Goal: Task Accomplishment & Management: Use online tool/utility

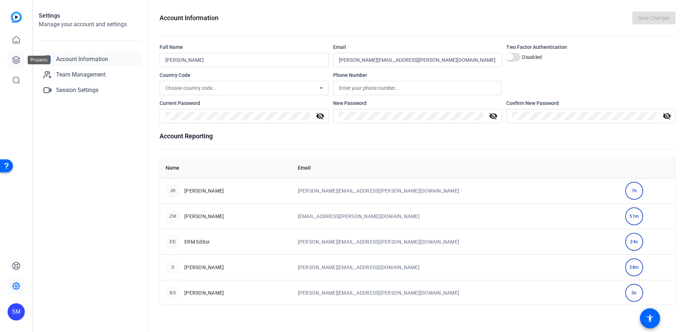
click at [18, 56] on icon at bounding box center [16, 60] width 9 height 9
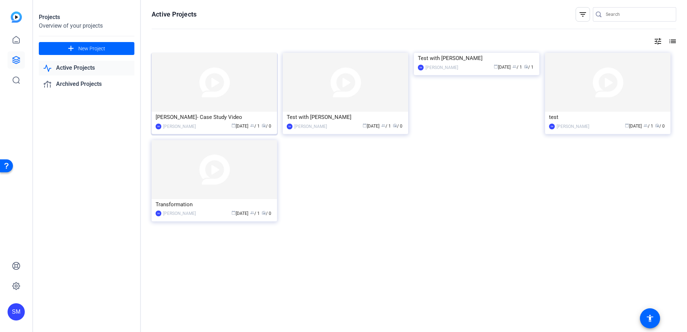
click at [208, 114] on div "[PERSON_NAME]- Case Study Video" at bounding box center [215, 117] width 118 height 11
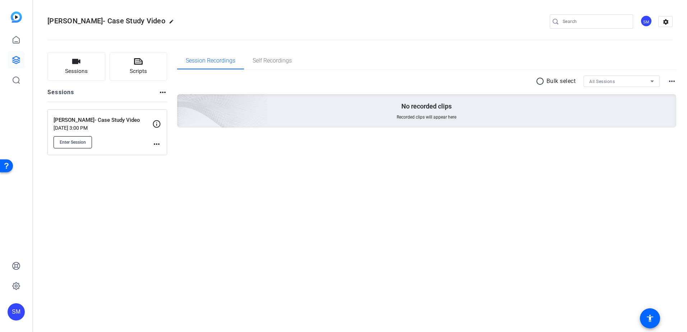
click at [74, 140] on span "Enter Session" at bounding box center [73, 142] width 26 height 6
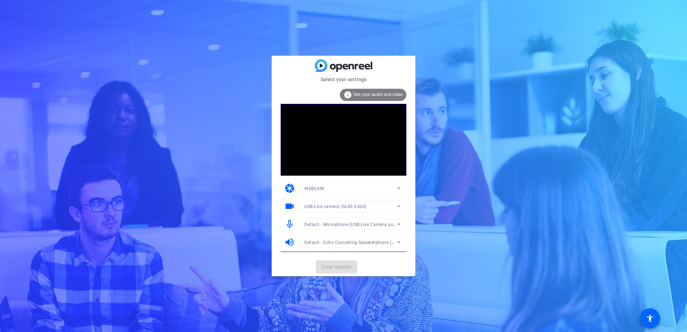
click at [364, 95] on span "Test your audio and video" at bounding box center [378, 94] width 50 height 5
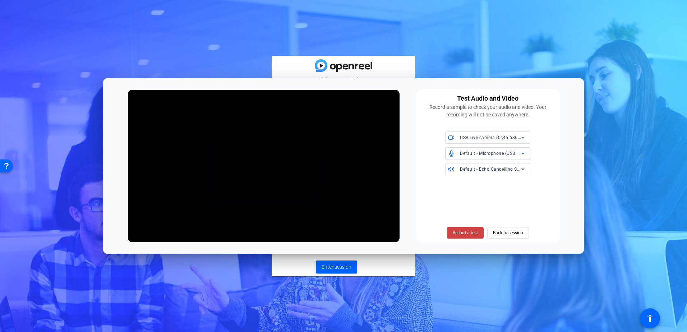
click at [489, 151] on div "Default - Microphone (USB Live Camera audio) (0c45:636d)" at bounding box center [490, 153] width 61 height 9
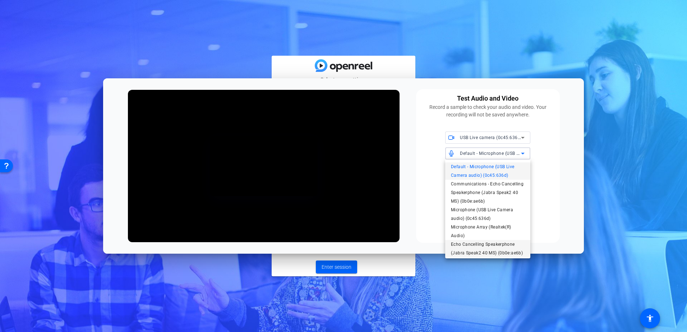
click at [468, 245] on span "Echo Cancelling Speakerphone (Jabra Speak2 40 MS) (0b0e:ae6b)" at bounding box center [488, 248] width 74 height 17
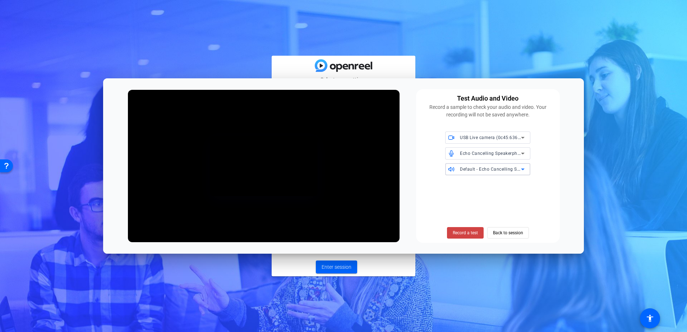
click at [483, 171] on span "Default - Echo Cancelling Speakerphone (Jabra Speak2 40 MS) (0b0e:ae6b)" at bounding box center [539, 169] width 159 height 6
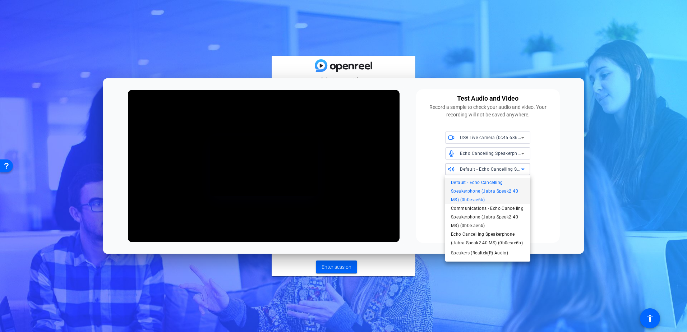
click at [484, 168] on div at bounding box center [343, 166] width 687 height 332
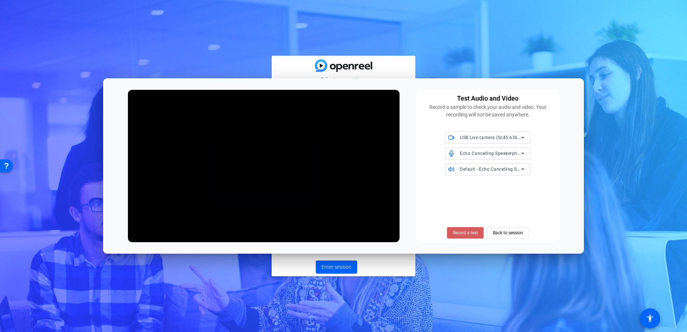
click at [475, 233] on span "Record a test" at bounding box center [465, 233] width 25 height 6
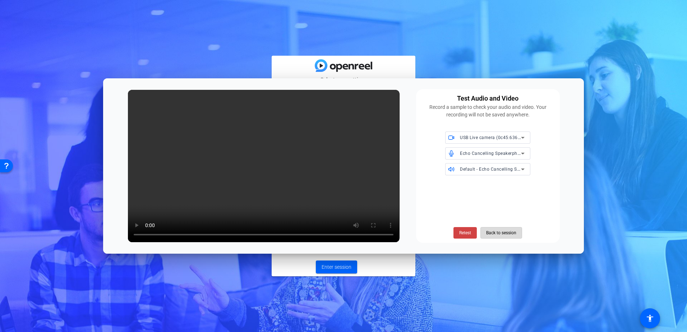
click at [495, 232] on span "Back to session" at bounding box center [501, 233] width 30 height 14
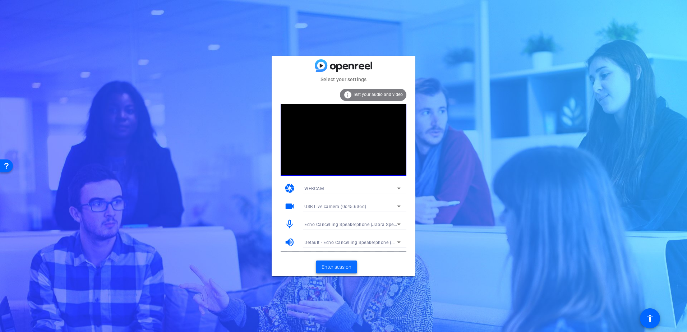
click at [329, 266] on span "Enter session" at bounding box center [337, 268] width 30 height 8
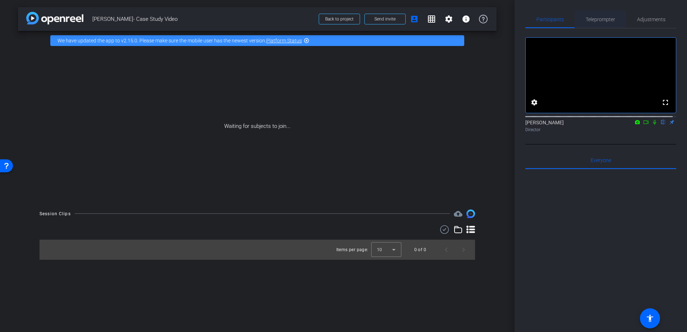
click at [603, 20] on span "Teleprompter" at bounding box center [600, 19] width 29 height 5
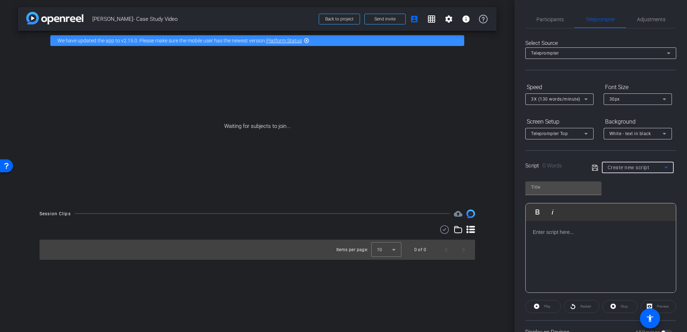
click at [622, 164] on div "Create new script" at bounding box center [636, 167] width 57 height 9
click at [622, 164] on div at bounding box center [343, 166] width 687 height 332
click at [628, 167] on span "Create new script" at bounding box center [629, 168] width 42 height 6
click at [628, 167] on div at bounding box center [343, 166] width 687 height 332
click at [628, 167] on span "Create new script" at bounding box center [629, 168] width 42 height 6
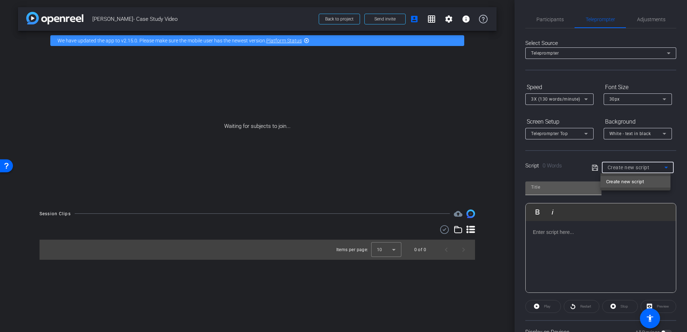
drag, startPoint x: 628, startPoint y: 167, endPoint x: 546, endPoint y: 189, distance: 85.6
click at [546, 189] on div at bounding box center [343, 166] width 687 height 332
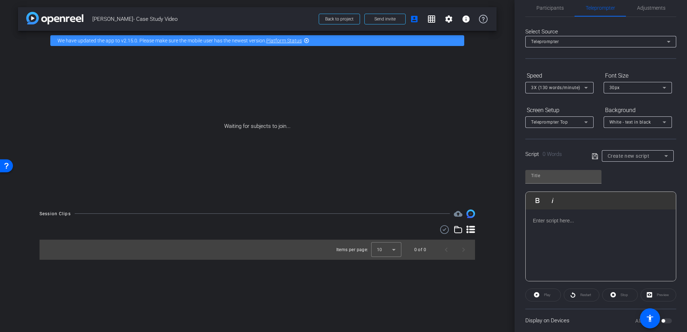
scroll to position [22, 0]
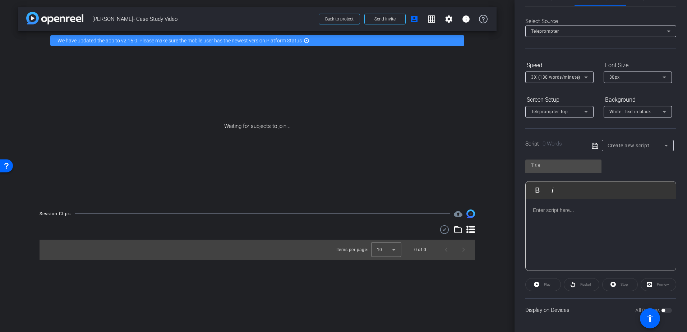
click at [564, 214] on p at bounding box center [601, 210] width 136 height 8
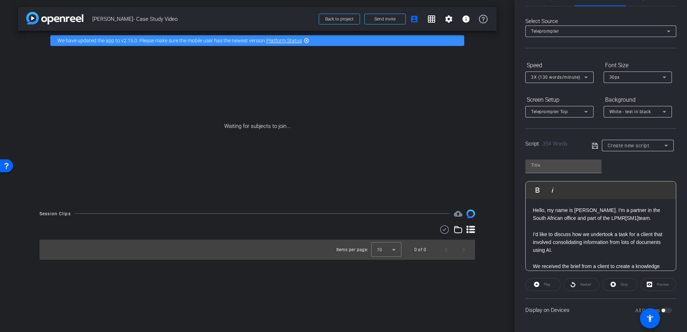
scroll to position [411, 0]
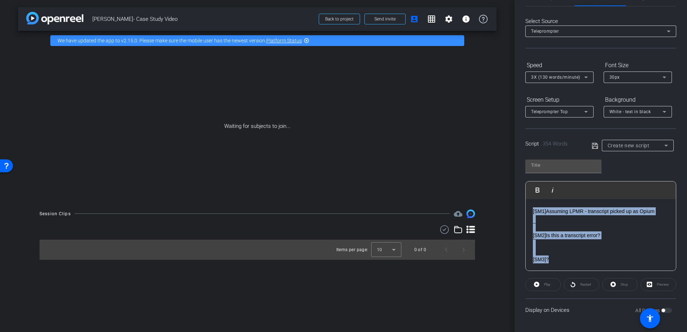
drag, startPoint x: 552, startPoint y: 267, endPoint x: 528, endPoint y: 220, distance: 53.2
click at [528, 220] on div "Hello, my name is Kate Naude. I'm a partner in the South African office and par…" at bounding box center [601, 34] width 150 height 473
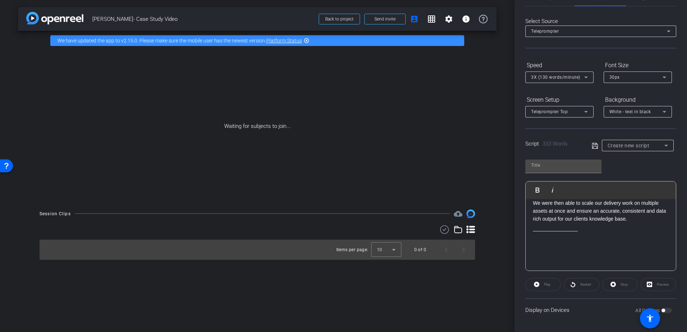
scroll to position [370, 0]
drag, startPoint x: 576, startPoint y: 240, endPoint x: 526, endPoint y: 240, distance: 50.3
click at [524, 240] on div "Participants Teleprompter Adjustments settings Sarah Middleton flip Director Ev…" at bounding box center [601, 166] width 173 height 332
click at [529, 239] on div "Hello, my name is Kate Naude. I'm a partner in the South African office and par…" at bounding box center [601, 58] width 150 height 425
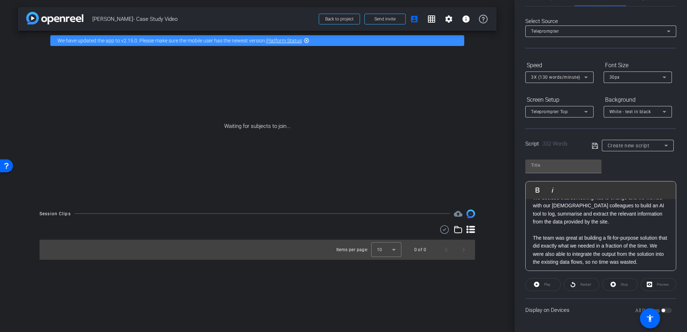
scroll to position [0, 0]
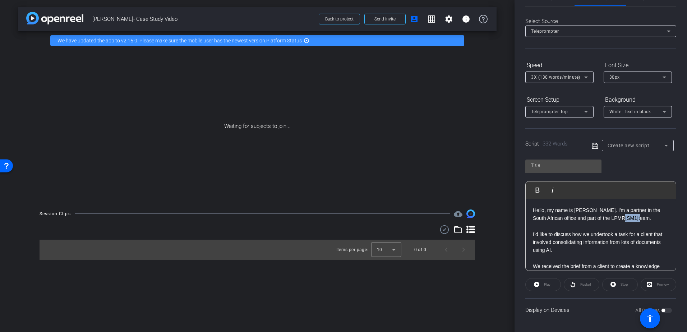
drag, startPoint x: 626, startPoint y: 218, endPoint x: 611, endPoint y: 219, distance: 14.8
click at [611, 219] on p "Hello, my name is Kate Naude. I'm a partner in the South African office and par…" at bounding box center [601, 214] width 136 height 16
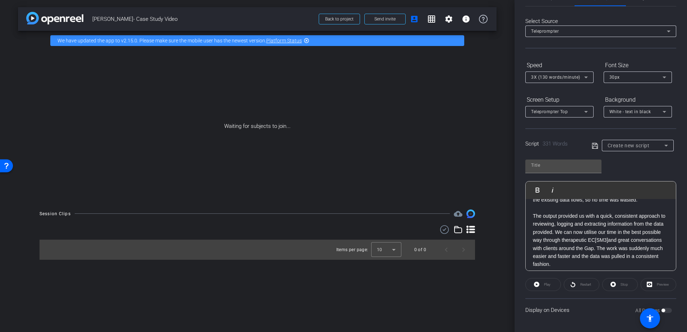
scroll to position [288, 0]
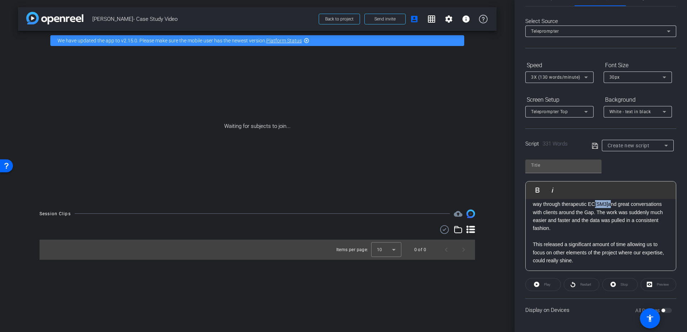
drag, startPoint x: 631, startPoint y: 220, endPoint x: 617, endPoint y: 221, distance: 14.1
click at [617, 221] on p "The team was great at building a fit-for-purpose solution that did exactly what…" at bounding box center [601, 216] width 136 height 161
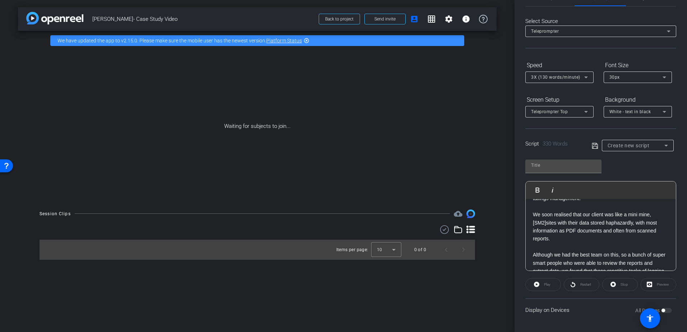
scroll to position [81, 0]
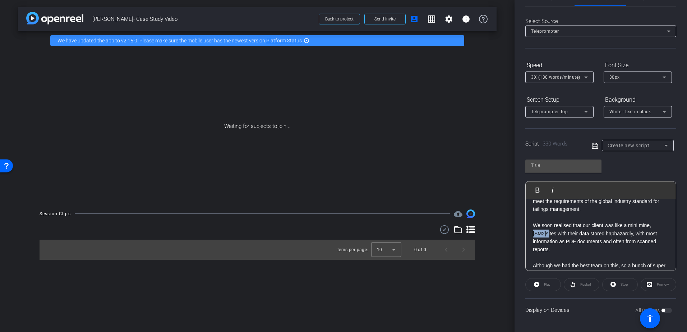
drag, startPoint x: 548, startPoint y: 232, endPoint x: 530, endPoint y: 234, distance: 17.8
click at [530, 234] on div "Hello, my name is Kate Naude. I'm a partner in the South African office and par…" at bounding box center [601, 326] width 150 height 417
click at [621, 212] on p "I’d like to discuss how we undertook a task for a client that involved consolid…" at bounding box center [601, 237] width 136 height 177
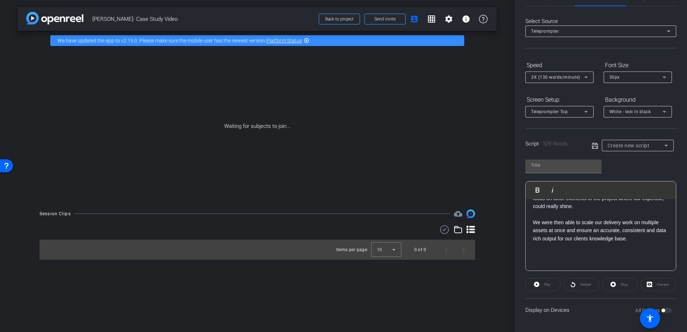
scroll to position [369, 0]
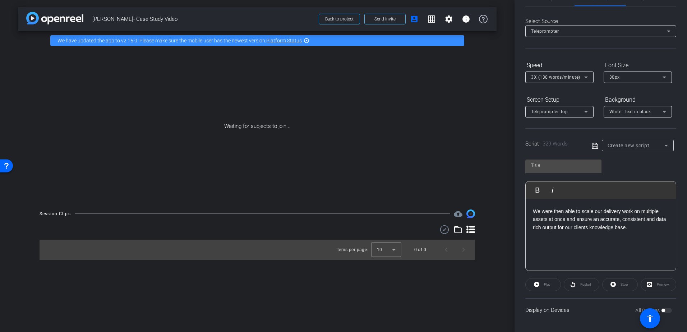
click at [594, 146] on icon at bounding box center [595, 146] width 6 height 9
type input "Default title 9850"
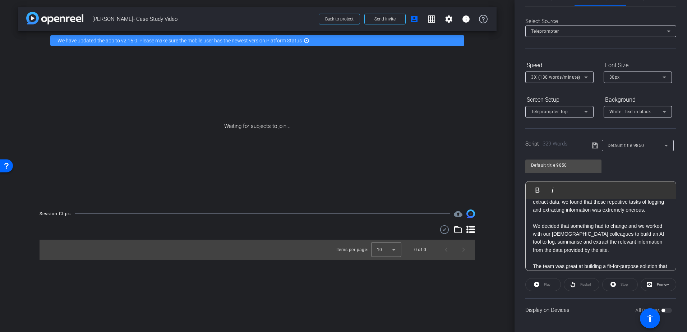
scroll to position [0, 0]
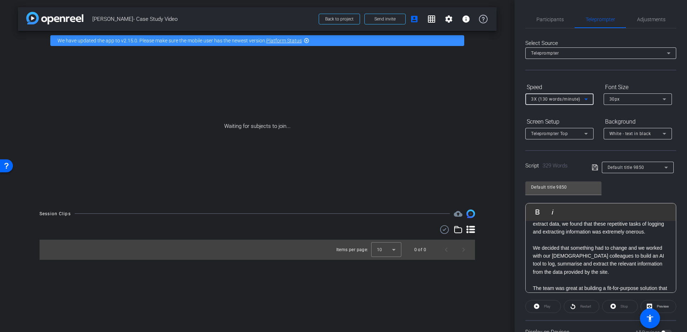
click at [563, 100] on span "3X (130 words/minute)" at bounding box center [555, 99] width 49 height 5
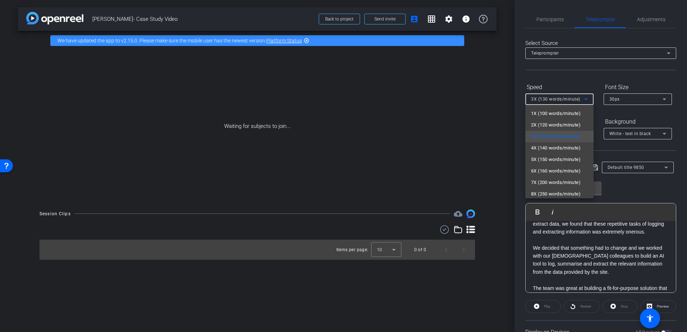
click at [554, 81] on div at bounding box center [343, 166] width 687 height 332
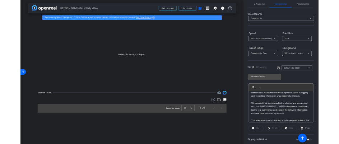
scroll to position [22, 0]
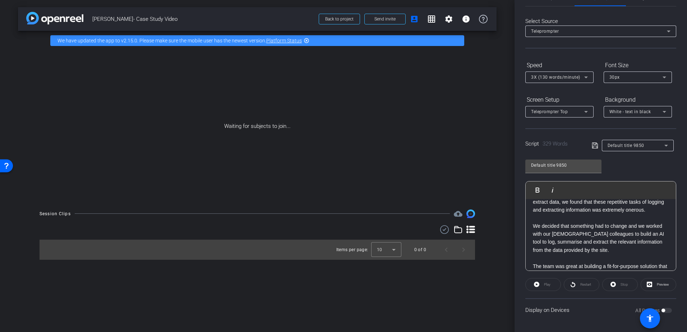
click at [660, 310] on span at bounding box center [650, 318] width 20 height 20
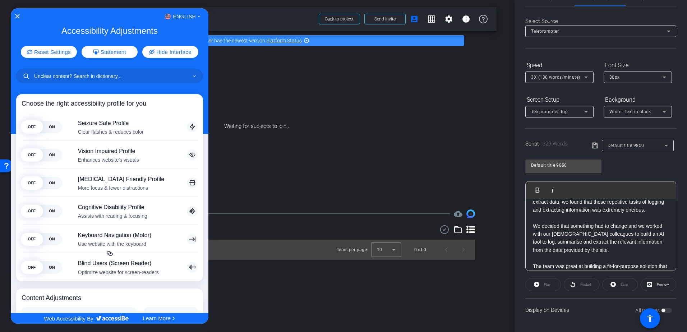
click at [12, 15] on div "English" at bounding box center [110, 16] width 198 height 9
drag, startPoint x: 600, startPoint y: 321, endPoint x: 597, endPoint y: 315, distance: 7.4
click at [596, 321] on div at bounding box center [343, 166] width 687 height 332
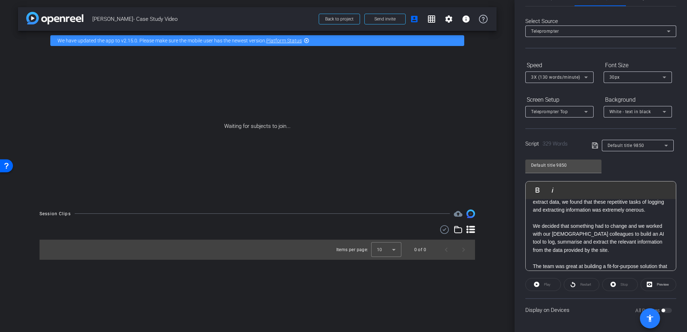
click at [660, 310] on span at bounding box center [650, 318] width 20 height 20
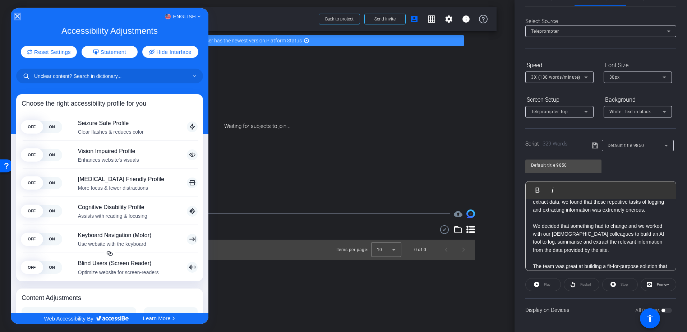
click at [17, 14] on icon "Close Accessibility Interface" at bounding box center [17, 16] width 5 height 5
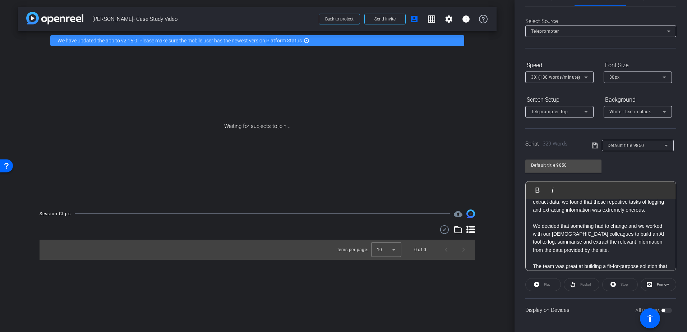
click at [665, 310] on div "All Devices" at bounding box center [654, 310] width 37 height 7
click at [663, 310] on div "All Devices" at bounding box center [654, 310] width 37 height 7
click at [662, 310] on div "All Devices" at bounding box center [654, 310] width 37 height 7
click at [660, 310] on span at bounding box center [650, 318] width 20 height 20
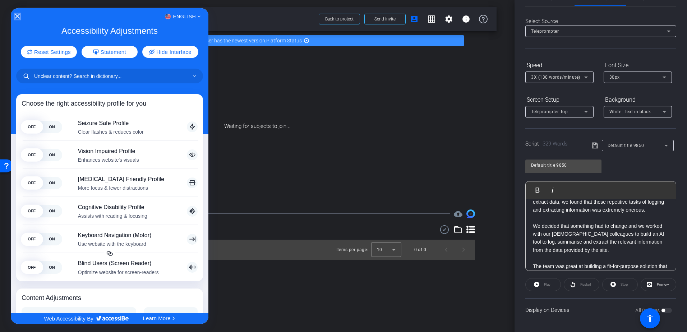
click at [16, 16] on icon "Close Accessibility Interface" at bounding box center [17, 16] width 5 height 5
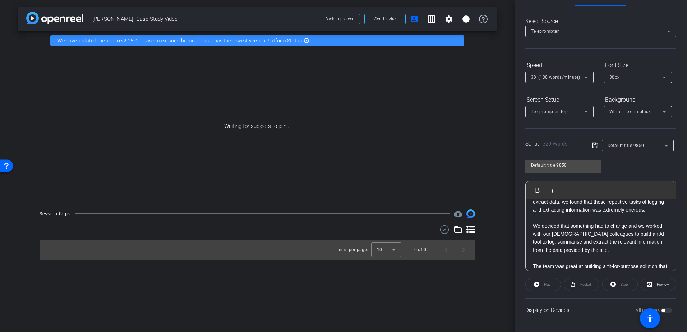
click at [642, 146] on div "Default title 9850" at bounding box center [636, 145] width 57 height 9
click at [642, 146] on div at bounding box center [343, 166] width 687 height 332
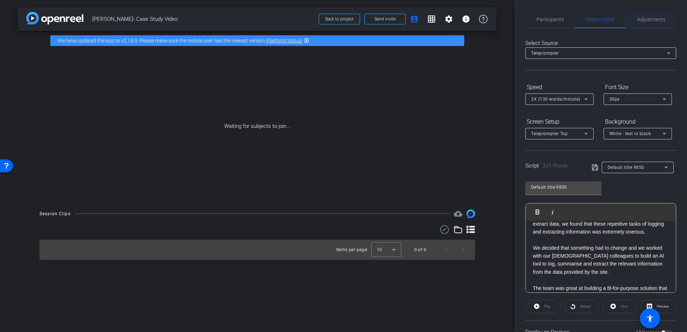
click at [650, 18] on span "Adjustments" at bounding box center [651, 19] width 28 height 5
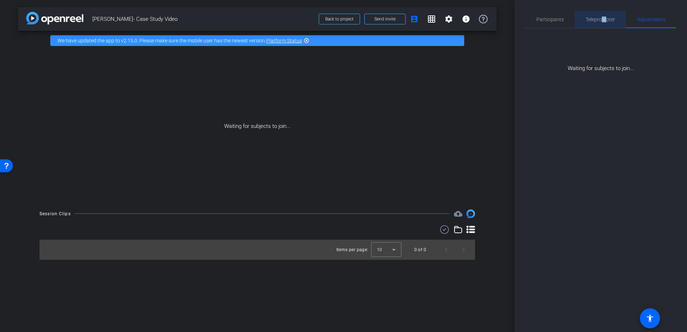
click at [604, 19] on span "Teleprompter" at bounding box center [600, 19] width 29 height 5
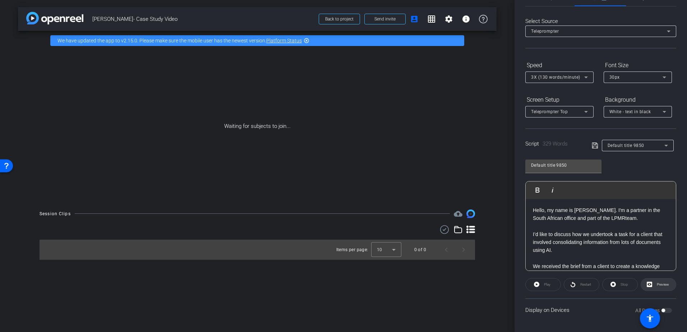
click at [655, 285] on span "Preview" at bounding box center [662, 285] width 14 height 10
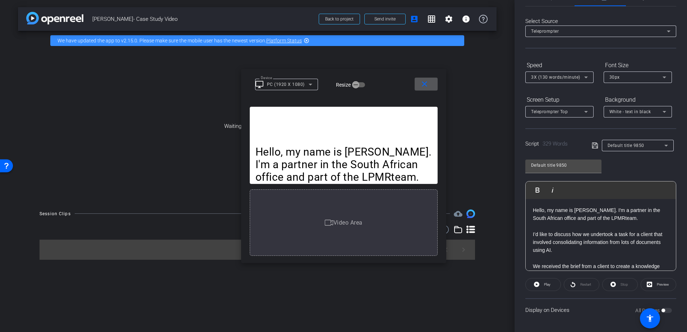
click at [424, 84] on mat-icon "close" at bounding box center [424, 84] width 9 height 9
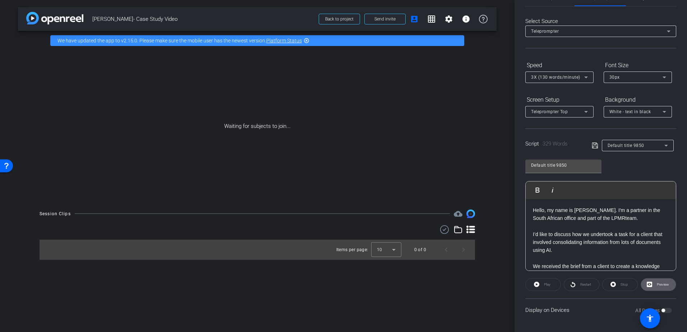
click at [184, 59] on div "Waiting for subjects to join..." at bounding box center [257, 126] width 479 height 152
click at [307, 41] on mat-icon "highlight_off" at bounding box center [307, 41] width 6 height 6
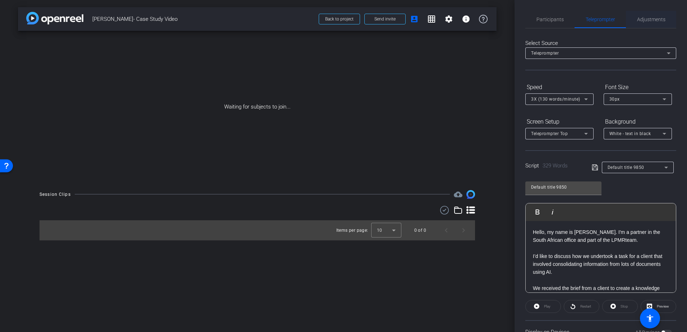
click at [637, 22] on span "Adjustments" at bounding box center [651, 19] width 28 height 5
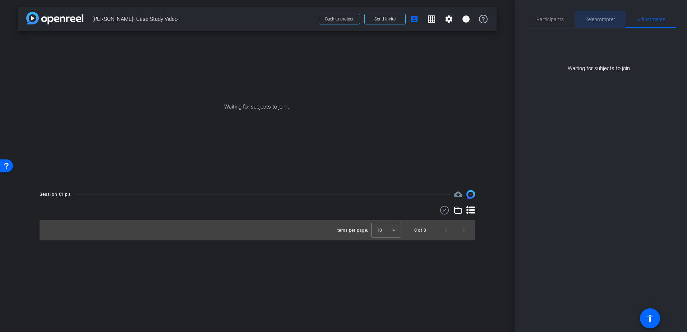
click at [607, 21] on span "Teleprompter" at bounding box center [600, 19] width 29 height 5
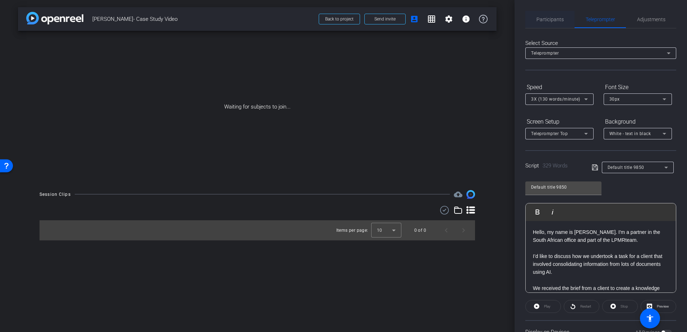
click at [547, 17] on span "Participants" at bounding box center [550, 19] width 27 height 5
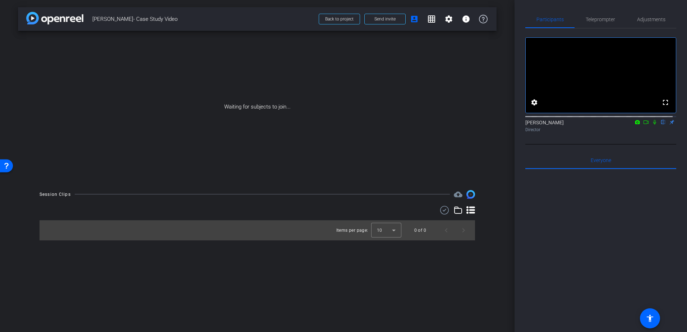
click at [668, 128] on div "Sarah Middleton flip Director" at bounding box center [601, 126] width 151 height 14
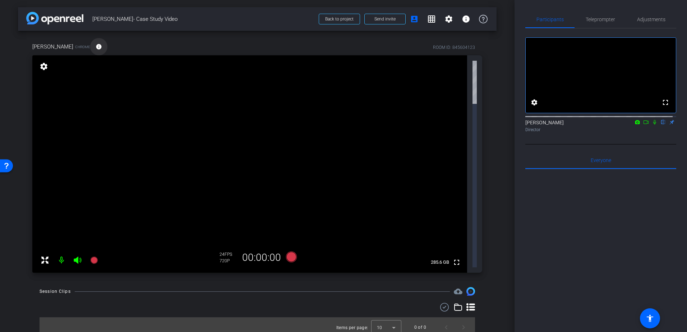
click at [96, 47] on mat-icon "info" at bounding box center [99, 46] width 6 height 6
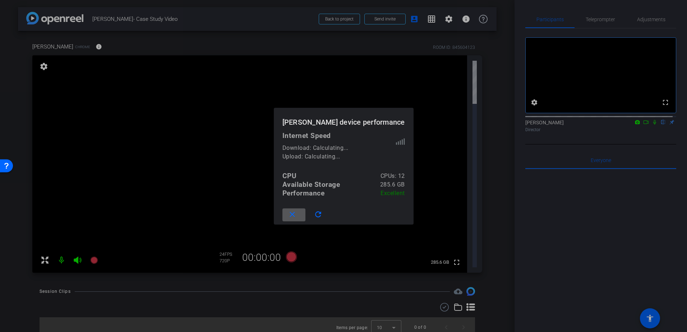
click at [297, 212] on mat-icon "close" at bounding box center [292, 214] width 9 height 9
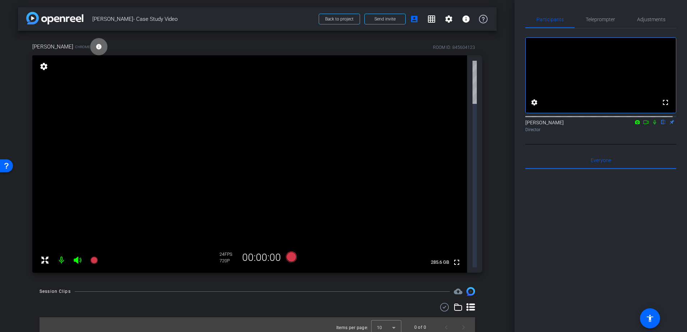
click at [96, 46] on mat-icon "info" at bounding box center [99, 46] width 6 height 6
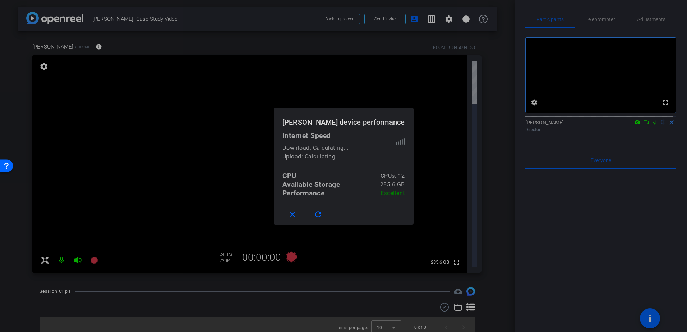
click at [343, 47] on div at bounding box center [343, 166] width 687 height 332
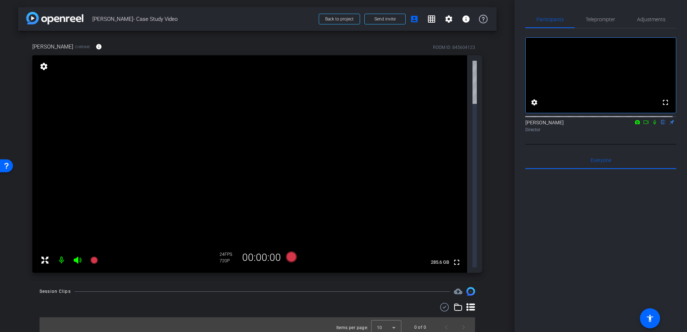
click at [359, 66] on video at bounding box center [249, 163] width 435 height 217
click at [473, 303] on icon at bounding box center [471, 307] width 9 height 8
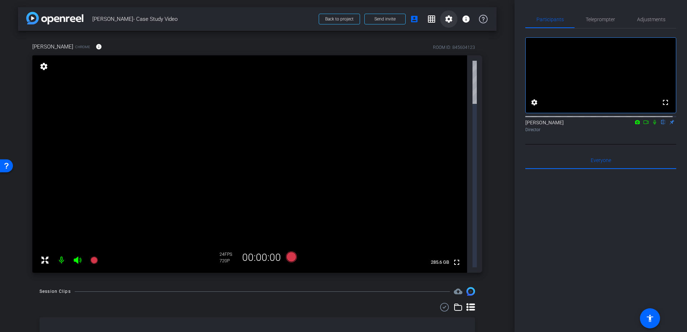
click at [448, 17] on mat-icon "settings" at bounding box center [449, 19] width 9 height 9
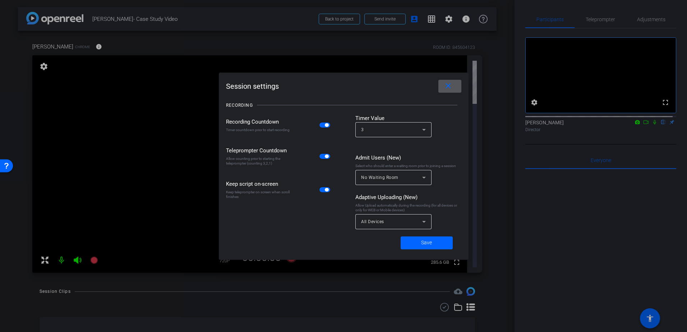
click at [385, 49] on div at bounding box center [343, 166] width 687 height 332
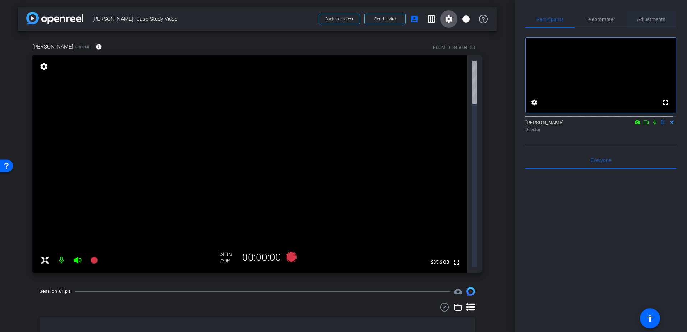
click at [642, 19] on span "Adjustments" at bounding box center [651, 19] width 28 height 5
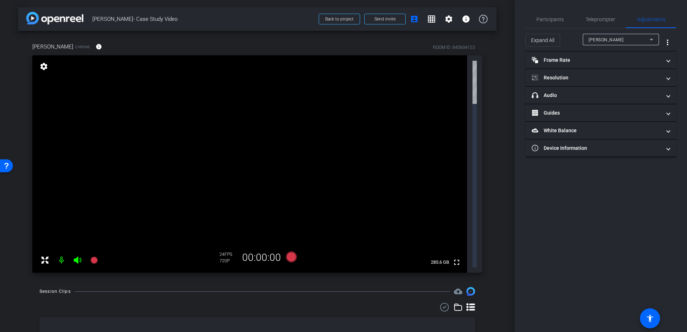
click at [608, 37] on span "Kate Naude" at bounding box center [606, 39] width 35 height 5
click at [608, 37] on div at bounding box center [343, 166] width 687 height 332
click at [562, 59] on mat-panel-title "Frame Rate Frame Rate" at bounding box center [596, 60] width 129 height 8
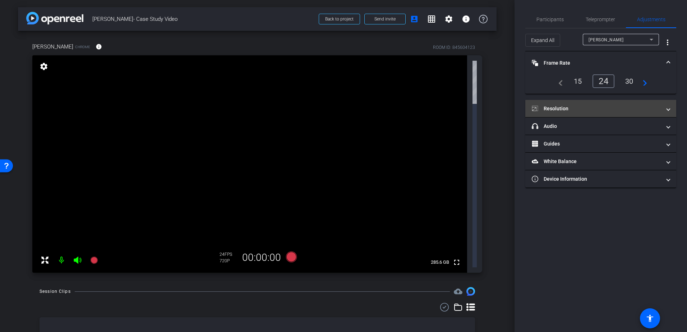
click at [564, 105] on mat-panel-title "Resolution" at bounding box center [596, 109] width 129 height 8
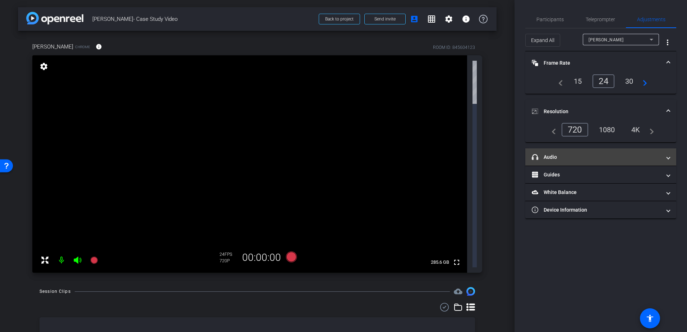
drag, startPoint x: 556, startPoint y: 155, endPoint x: 558, endPoint y: 159, distance: 3.9
click at [556, 155] on mat-panel-title "headphone icon Audio" at bounding box center [596, 158] width 129 height 8
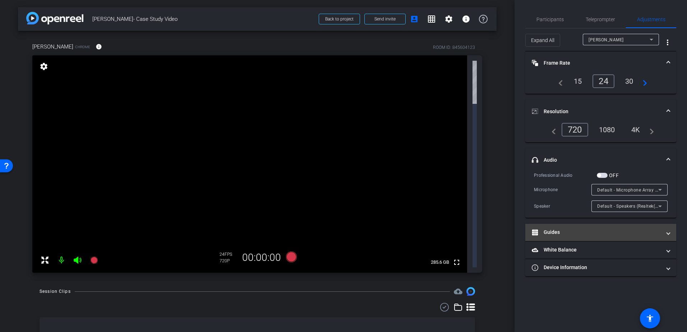
click at [559, 234] on mat-panel-title "Guides" at bounding box center [596, 233] width 129 height 8
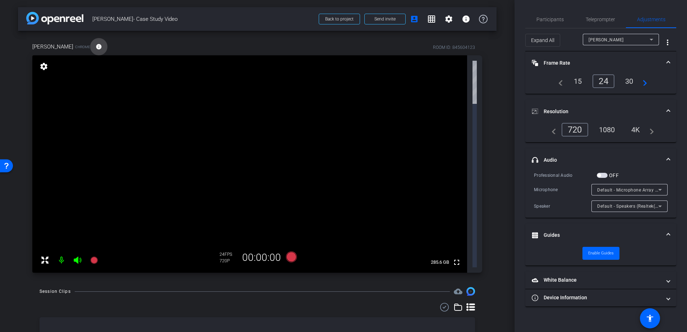
click at [96, 45] on mat-icon "info" at bounding box center [99, 46] width 6 height 6
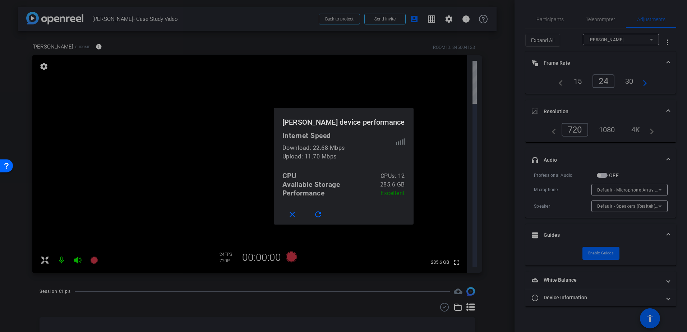
click at [297, 266] on div at bounding box center [343, 166] width 687 height 332
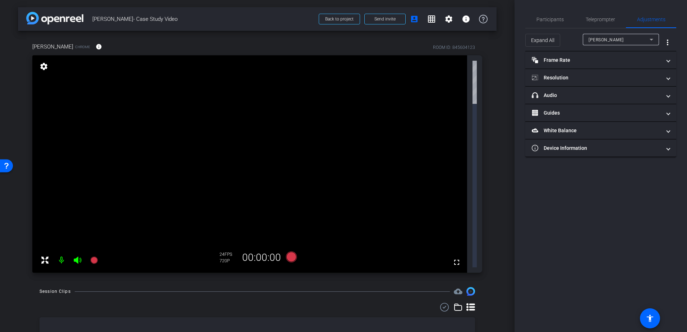
type input "11000"
click at [466, 20] on mat-icon "info" at bounding box center [466, 19] width 9 height 9
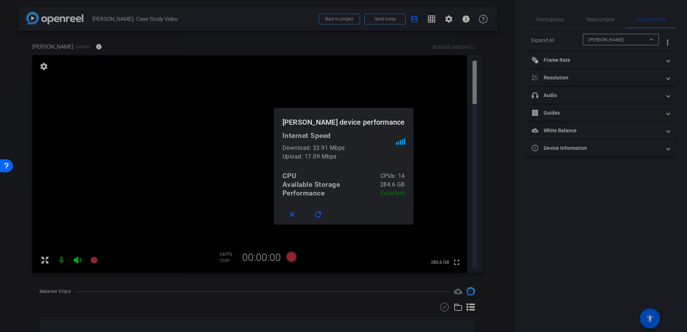
click at [161, 238] on div at bounding box center [343, 166] width 687 height 332
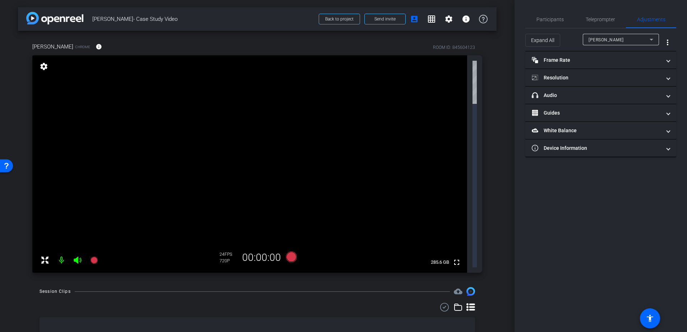
click at [41, 66] on mat-icon "settings" at bounding box center [44, 66] width 10 height 9
click at [44, 65] on mat-icon "settings" at bounding box center [44, 66] width 10 height 9
click at [42, 256] on icon at bounding box center [45, 260] width 9 height 9
click at [459, 63] on mat-icon "fullscreen_exit" at bounding box center [456, 65] width 9 height 9
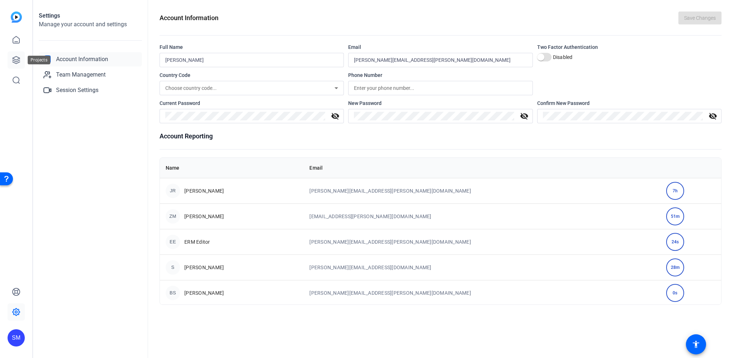
click at [16, 57] on icon at bounding box center [16, 60] width 9 height 9
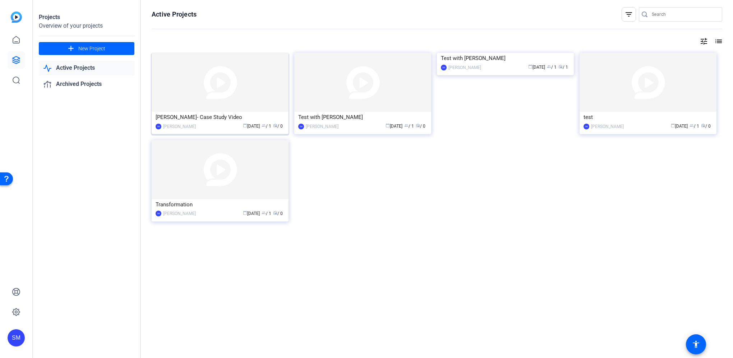
click at [225, 79] on img at bounding box center [220, 82] width 137 height 59
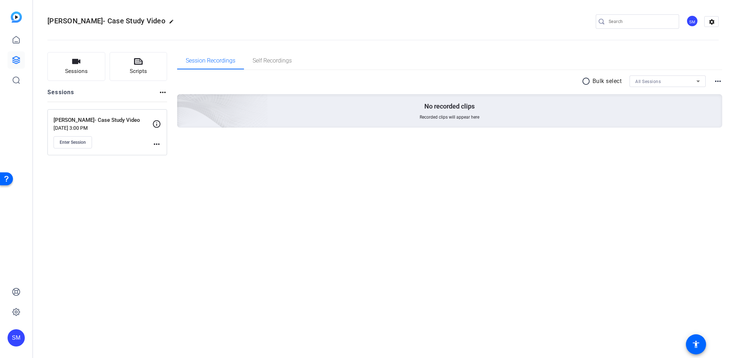
click at [153, 142] on mat-icon "more_horiz" at bounding box center [156, 144] width 9 height 9
click at [169, 153] on span "Edit Session" at bounding box center [174, 154] width 33 height 9
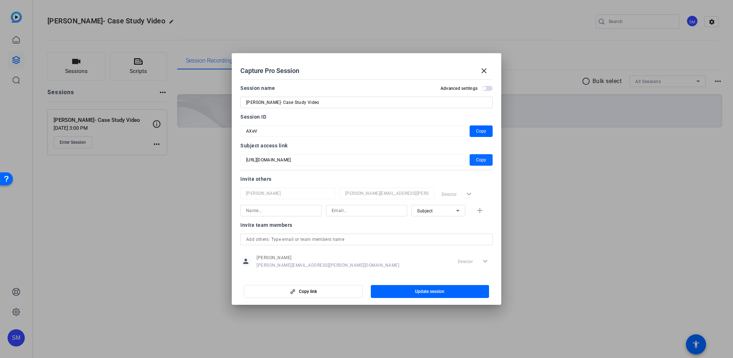
click at [477, 157] on span "Copy" at bounding box center [481, 160] width 10 height 9
click at [478, 129] on span "Copy" at bounding box center [481, 131] width 10 height 9
drag, startPoint x: 488, startPoint y: 69, endPoint x: 387, endPoint y: 78, distance: 101.4
click at [488, 69] on mat-icon "close" at bounding box center [484, 71] width 9 height 9
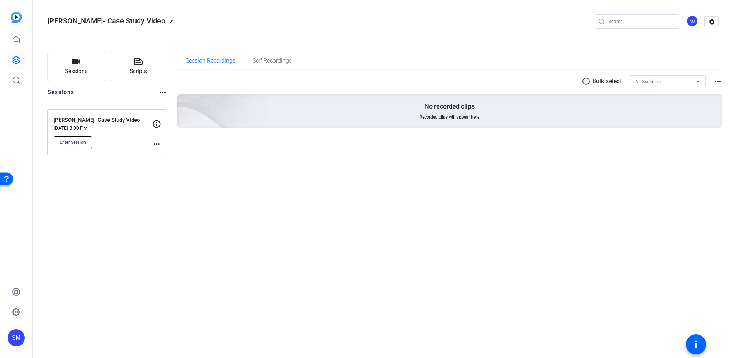
click at [75, 142] on span "Enter Session" at bounding box center [73, 142] width 26 height 6
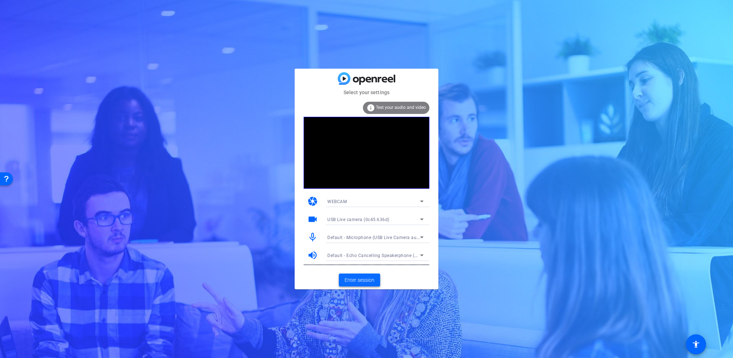
click at [363, 278] on span "Enter session" at bounding box center [360, 280] width 30 height 8
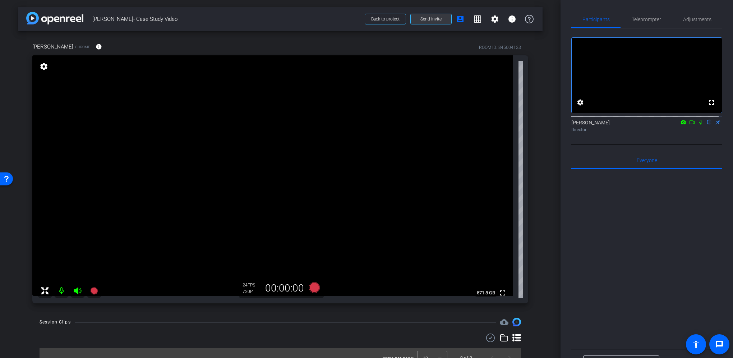
click at [434, 18] on span "Send invite" at bounding box center [431, 19] width 21 height 6
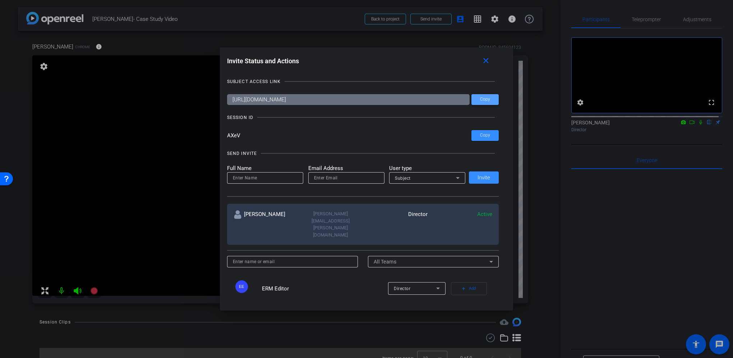
drag, startPoint x: 483, startPoint y: 101, endPoint x: 482, endPoint y: 105, distance: 4.1
click at [483, 101] on span "Copy" at bounding box center [485, 99] width 10 height 5
click at [478, 138] on span at bounding box center [485, 135] width 27 height 17
click at [489, 56] on span at bounding box center [487, 60] width 23 height 17
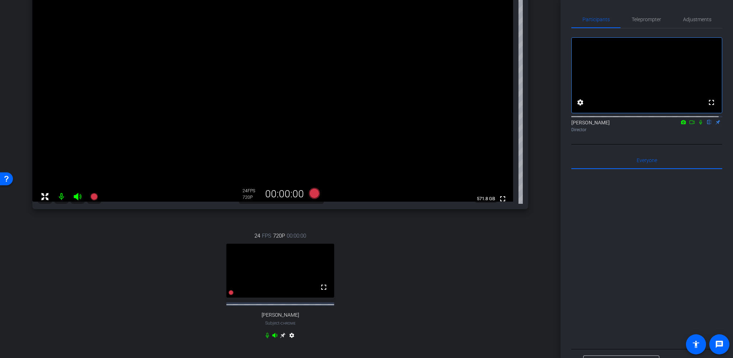
scroll to position [154, 0]
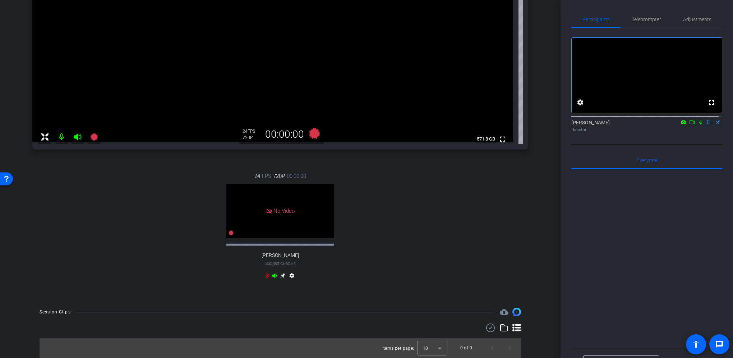
drag, startPoint x: 272, startPoint y: 212, endPoint x: 270, endPoint y: 196, distance: 16.7
click at [270, 188] on div "No Video" at bounding box center [280, 211] width 108 height 54
click at [275, 232] on div "No Video" at bounding box center [280, 211] width 108 height 54
click at [266, 275] on icon at bounding box center [267, 275] width 4 height 5
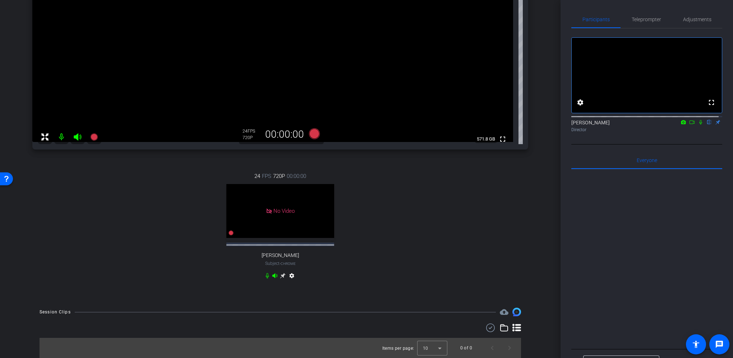
click at [290, 275] on mat-icon "settings" at bounding box center [292, 277] width 9 height 9
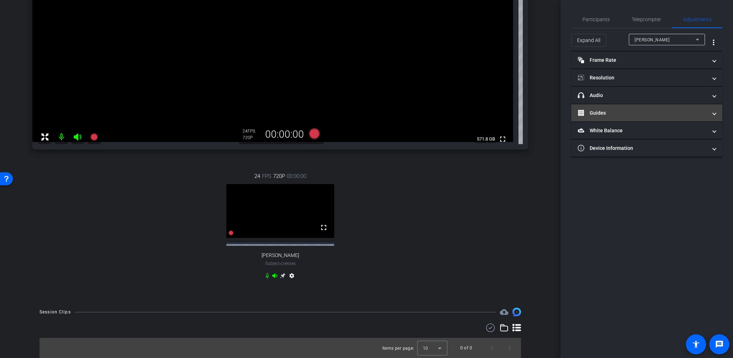
scroll to position [154, 0]
click at [291, 276] on mat-icon "settings" at bounding box center [292, 277] width 9 height 9
click at [414, 254] on div "24 FPS 720P 00:00:00 fullscreen Scott Brown Subject - Chrome settings" at bounding box center [280, 226] width 496 height 133
click at [289, 275] on mat-icon "settings" at bounding box center [292, 277] width 9 height 9
click at [274, 276] on icon at bounding box center [275, 276] width 6 height 6
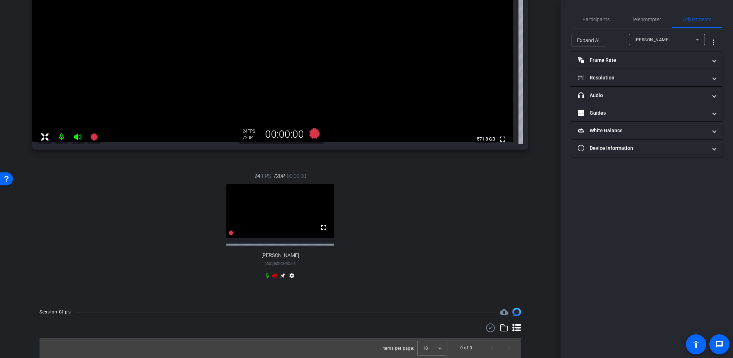
click at [273, 276] on icon at bounding box center [275, 275] width 5 height 5
click at [273, 275] on icon at bounding box center [275, 275] width 5 height 5
click at [289, 275] on mat-icon "settings" at bounding box center [292, 277] width 9 height 9
click at [665, 38] on div "Scott Brown" at bounding box center [665, 39] width 61 height 9
click at [665, 38] on div at bounding box center [366, 179] width 733 height 358
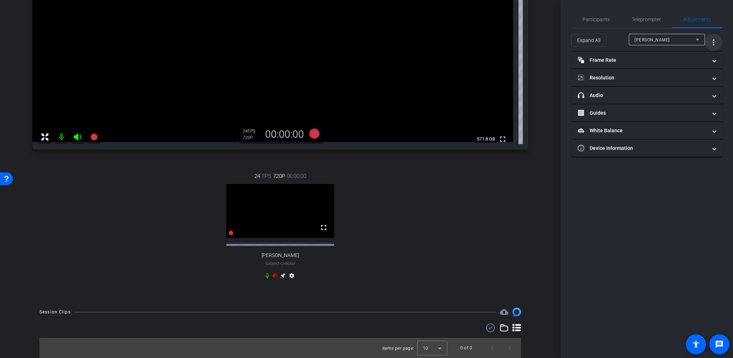
click at [713, 39] on mat-icon "more_vert" at bounding box center [714, 42] width 9 height 9
click at [714, 42] on div at bounding box center [366, 179] width 733 height 358
click at [292, 276] on mat-icon "settings" at bounding box center [292, 277] width 9 height 9
click at [289, 276] on mat-icon "settings" at bounding box center [292, 277] width 9 height 9
click at [710, 41] on mat-icon "more_vert" at bounding box center [714, 42] width 9 height 9
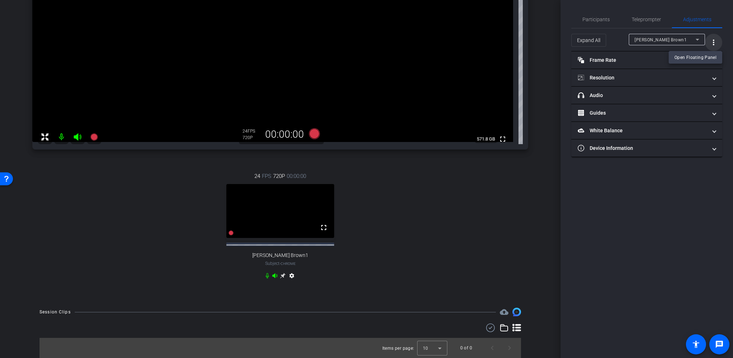
click at [711, 41] on div at bounding box center [366, 179] width 733 height 358
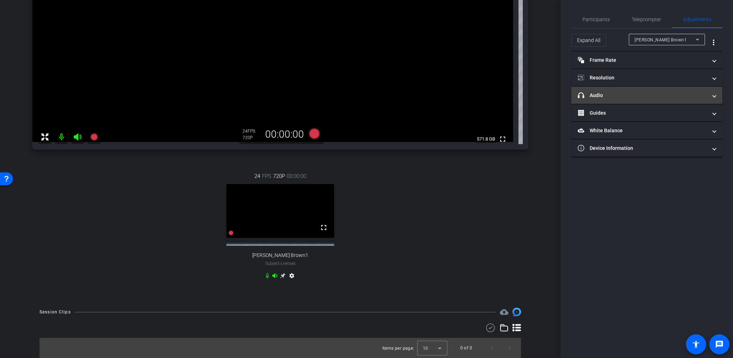
click at [608, 96] on mat-panel-title "headphone icon Audio" at bounding box center [642, 96] width 129 height 8
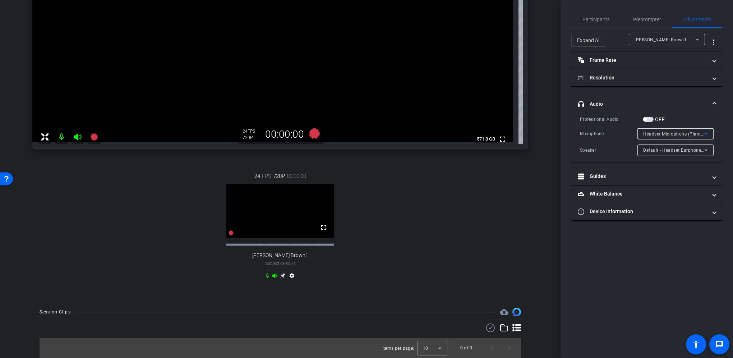
click at [696, 133] on span "Headset Microphone (Plantronics Blackwire 3220 Series)" at bounding box center [703, 134] width 119 height 6
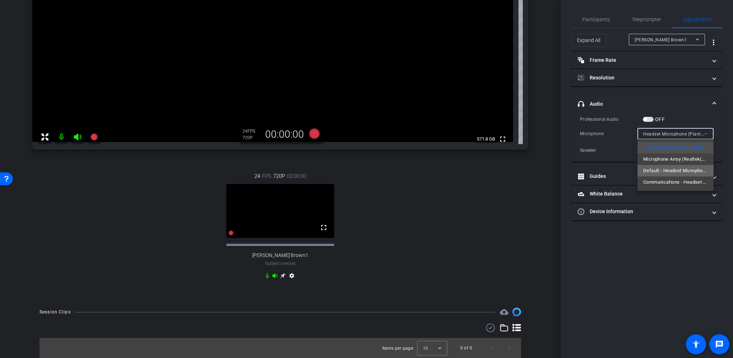
click at [687, 170] on span "Default - Headset Microphone (Plantronics Blackwire 3220 Series)" at bounding box center [676, 170] width 65 height 9
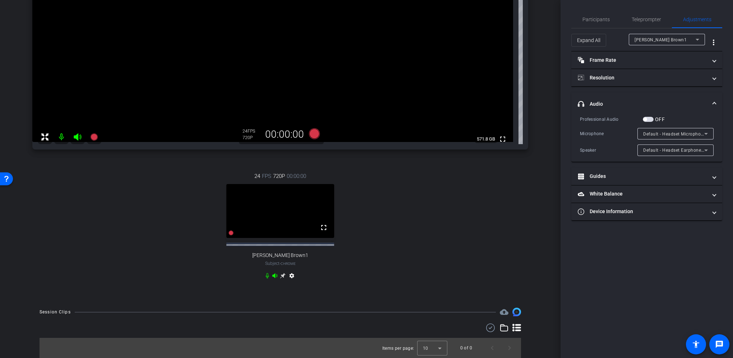
click at [676, 132] on span "Default - Headset Microphone (Plantronics Blackwire 3220 Series)" at bounding box center [713, 134] width 138 height 6
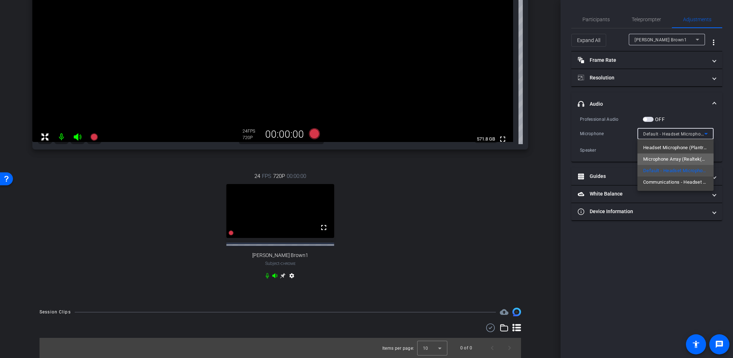
click at [669, 157] on span "Microphone Array (Realtek(R) Audio)" at bounding box center [676, 159] width 65 height 9
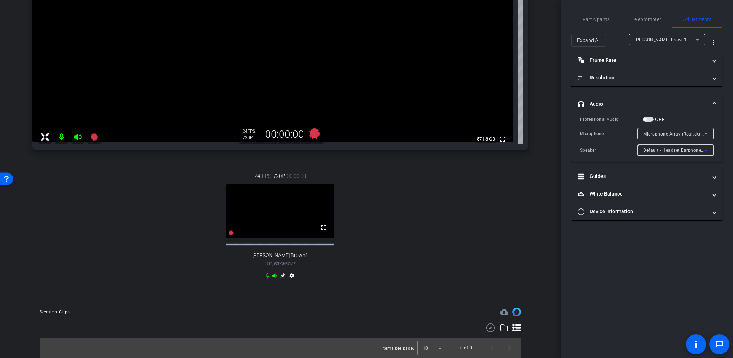
click at [669, 148] on span "Default - Headset Earphone (Plantronics Blackwire 3220 Series)" at bounding box center [711, 150] width 134 height 6
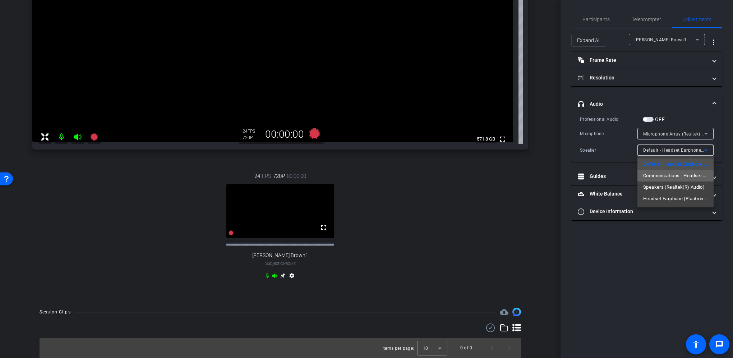
click at [669, 177] on span "Communications - Headset Earphone (Plantronics Blackwire 3220 Series)" at bounding box center [676, 175] width 65 height 9
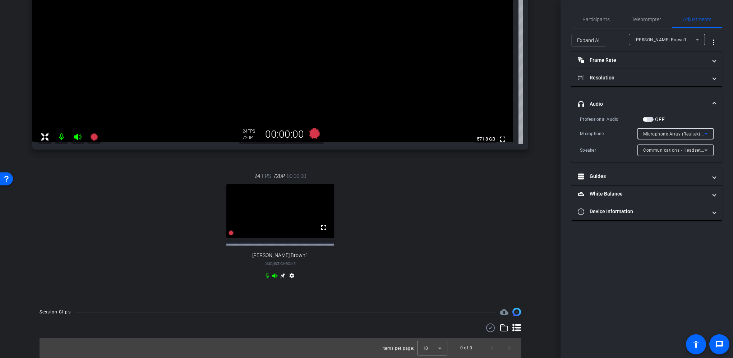
click at [663, 135] on span "Microphone Array (Realtek(R) Audio)" at bounding box center [682, 134] width 77 height 6
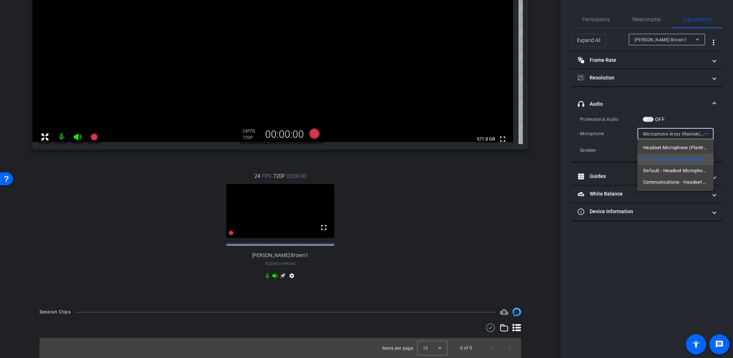
click at [663, 134] on div at bounding box center [366, 179] width 733 height 358
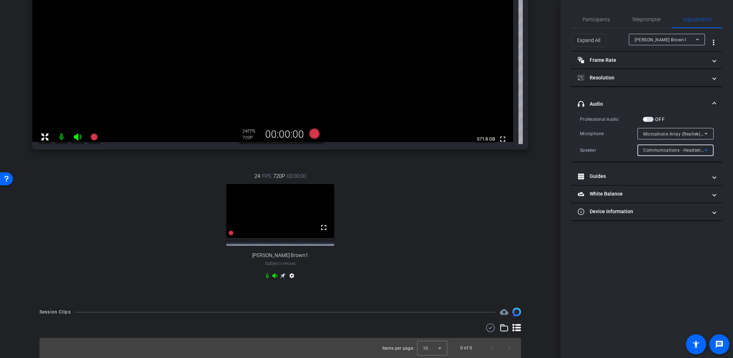
click at [661, 148] on span "Communications - Headset Earphone (Plantronics Blackwire 3220 Series)" at bounding box center [721, 150] width 155 height 6
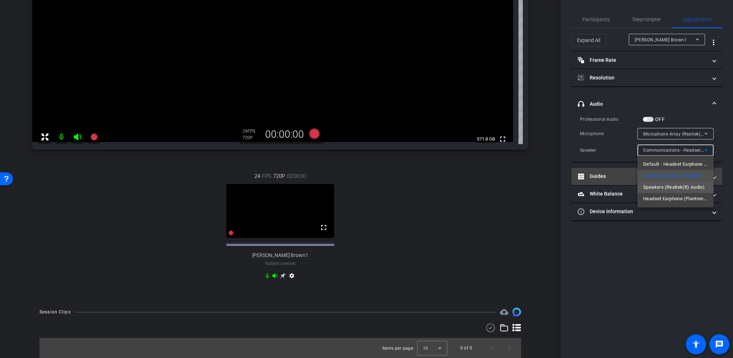
drag, startPoint x: 670, startPoint y: 188, endPoint x: 670, endPoint y: 181, distance: 6.5
click at [669, 188] on span "Speakers (Realtek(R) Audio)" at bounding box center [674, 187] width 61 height 9
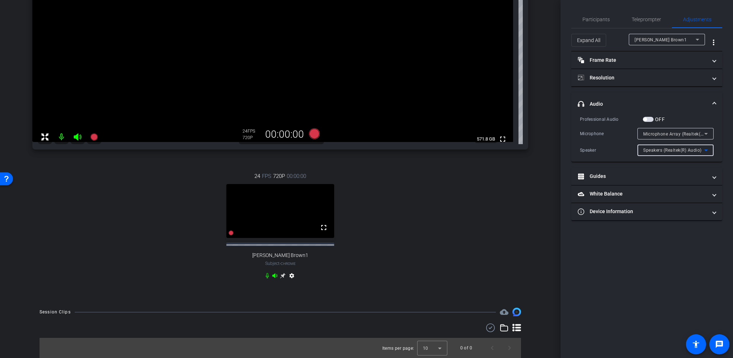
click at [672, 150] on span "Speakers (Realtek(R) Audio)" at bounding box center [673, 150] width 59 height 5
click at [669, 201] on span "Headset Earphone (Plantronics Blackwire 3220 Series)" at bounding box center [676, 198] width 65 height 9
click at [679, 147] on div "Headset Earphone (Plantronics Blackwire 3220 Series)" at bounding box center [674, 150] width 61 height 9
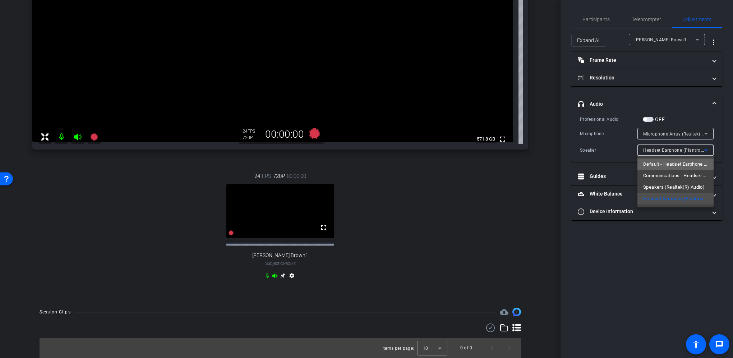
click at [670, 164] on span "Default - Headset Earphone (Plantronics Blackwire 3220 Series)" at bounding box center [676, 164] width 65 height 9
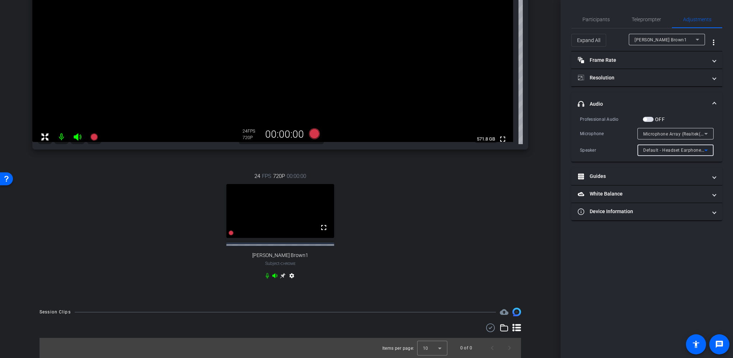
click at [671, 131] on span "Microphone Array (Realtek(R) Audio)" at bounding box center [682, 134] width 77 height 6
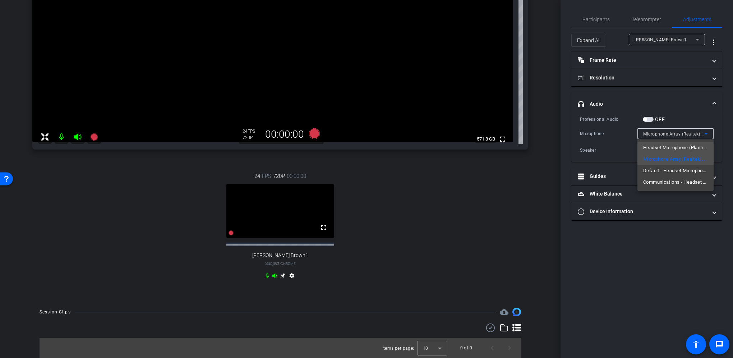
click at [670, 150] on span "Headset Microphone (Plantronics Blackwire 3220 Series)" at bounding box center [676, 147] width 65 height 9
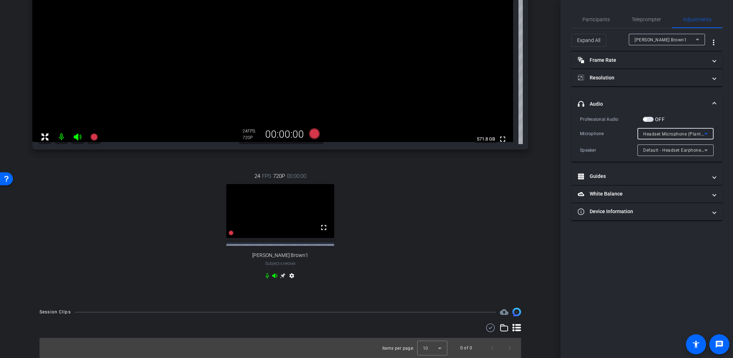
click at [670, 134] on span "Headset Microphone (Plantronics Blackwire 3220 Series)" at bounding box center [703, 134] width 119 height 6
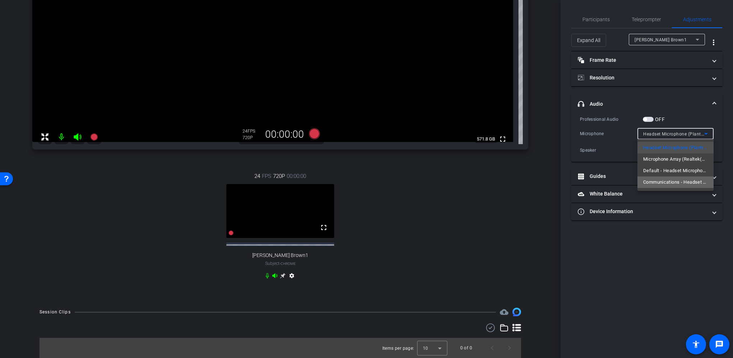
click at [664, 180] on span "Communications - Headset Microphone (Plantronics Blackwire 3220 Series)" at bounding box center [676, 182] width 65 height 9
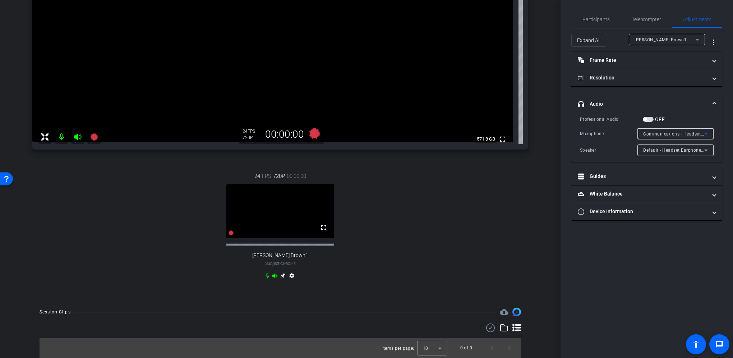
click at [671, 132] on span "Communications - Headset Microphone (Plantronics Blackwire 3220 Series)" at bounding box center [724, 134] width 160 height 6
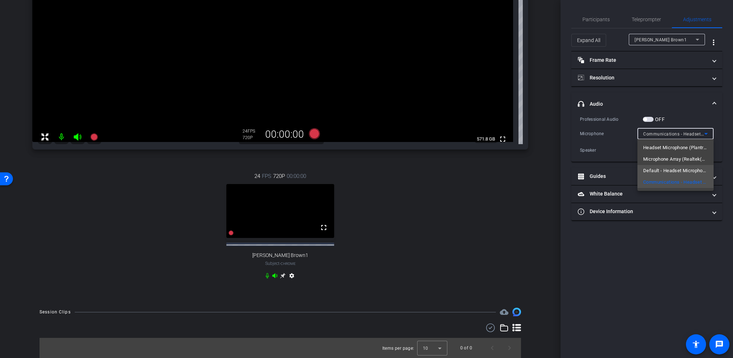
click at [661, 167] on span "Default - Headset Microphone (Plantronics Blackwire 3220 Series)" at bounding box center [676, 170] width 65 height 9
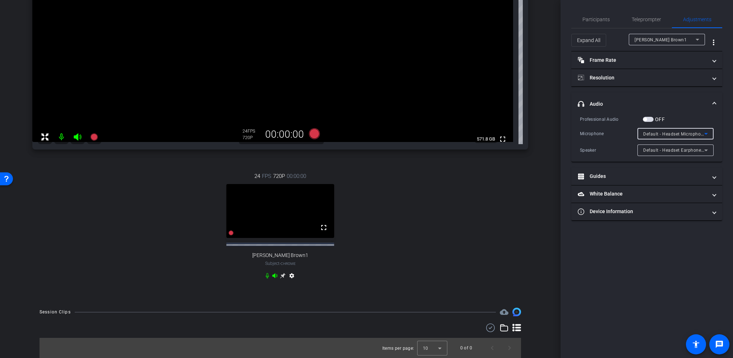
click at [670, 136] on span "Default - Headset Microphone (Plantronics Blackwire 3220 Series)" at bounding box center [713, 134] width 138 height 6
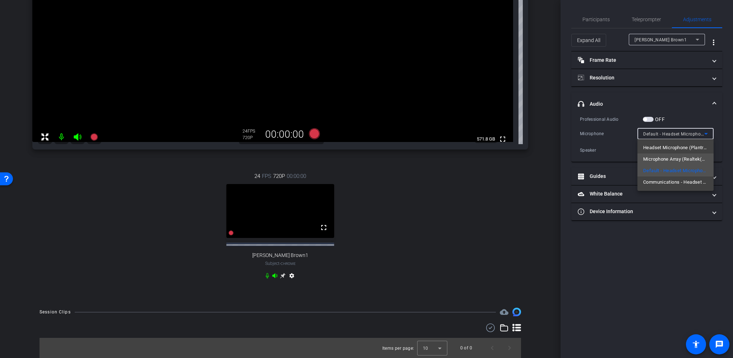
click at [667, 156] on span "Microphone Array (Realtek(R) Audio)" at bounding box center [676, 159] width 65 height 9
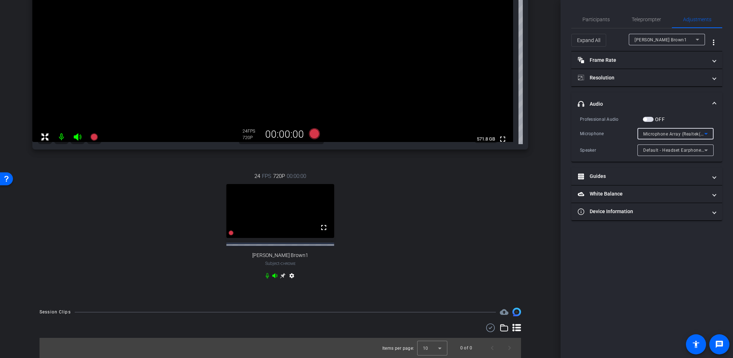
click at [667, 135] on span "Microphone Array (Realtek(R) Audio)" at bounding box center [682, 134] width 77 height 6
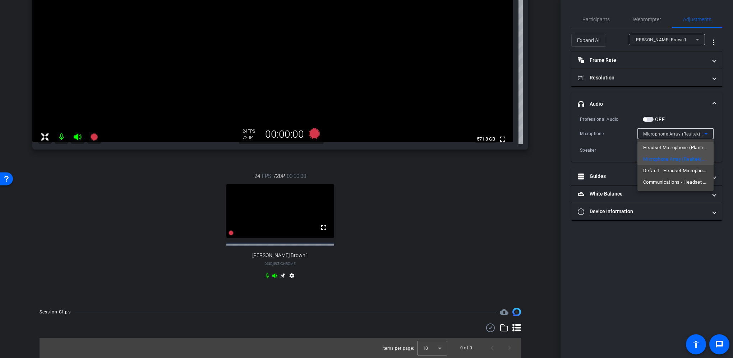
click at [664, 148] on span "Headset Microphone (Plantronics Blackwire 3220 Series)" at bounding box center [676, 147] width 65 height 9
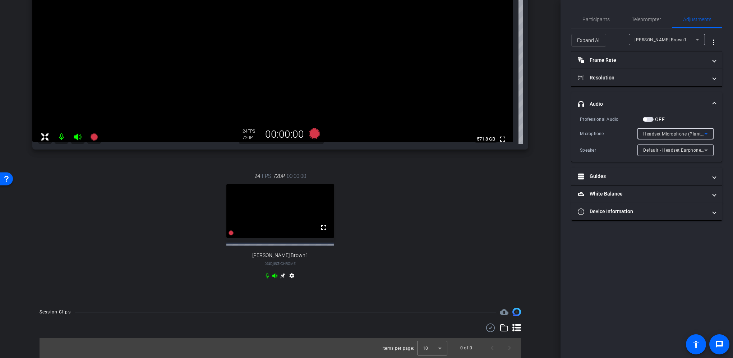
click at [649, 43] on div "Scott Brown1" at bounding box center [665, 39] width 61 height 9
click at [649, 43] on div at bounding box center [366, 179] width 733 height 358
click at [668, 134] on span "Headset Microphone (Plantronics Blackwire 3220 Series)" at bounding box center [703, 134] width 119 height 6
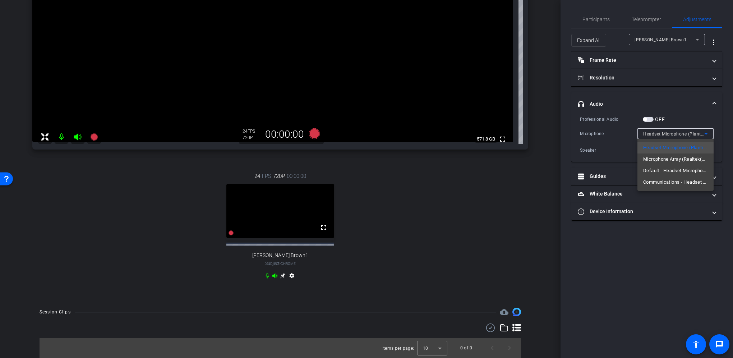
click at [668, 134] on div at bounding box center [366, 179] width 733 height 358
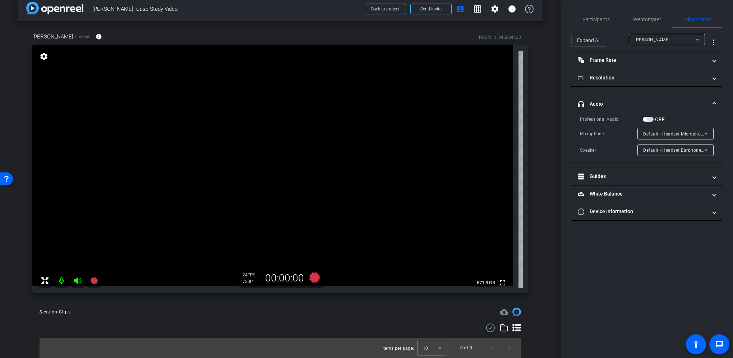
scroll to position [10, 0]
click at [661, 214] on mat-panel-title "Device Information" at bounding box center [642, 212] width 129 height 8
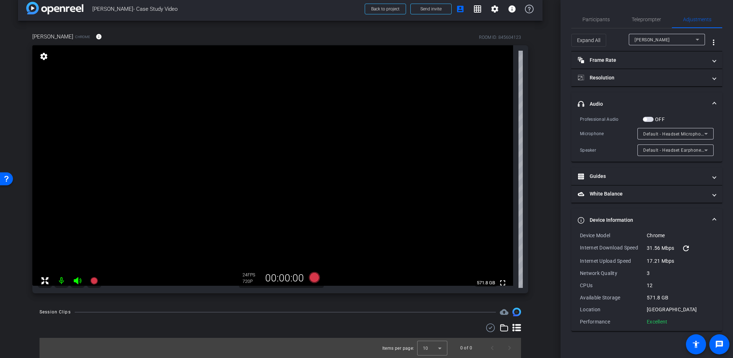
click at [625, 213] on mat-expansion-panel-header "Device Information" at bounding box center [647, 220] width 151 height 23
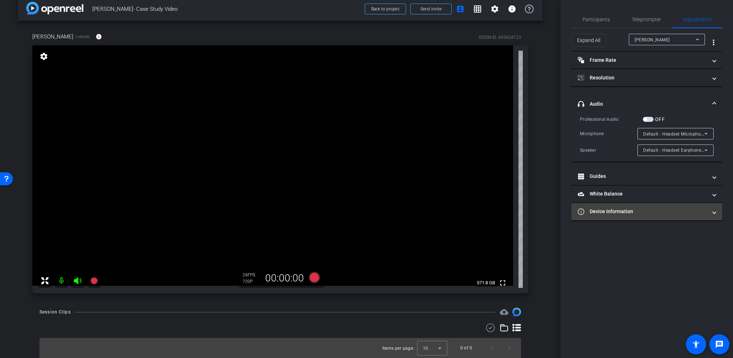
click at [628, 210] on mat-panel-title "Device Information" at bounding box center [642, 212] width 129 height 8
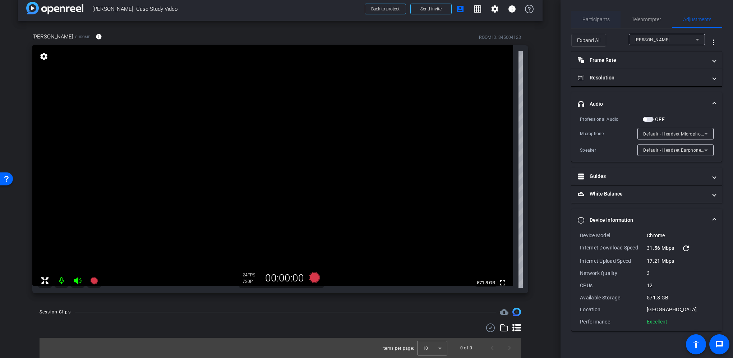
click at [586, 22] on span "Participants" at bounding box center [596, 19] width 27 height 5
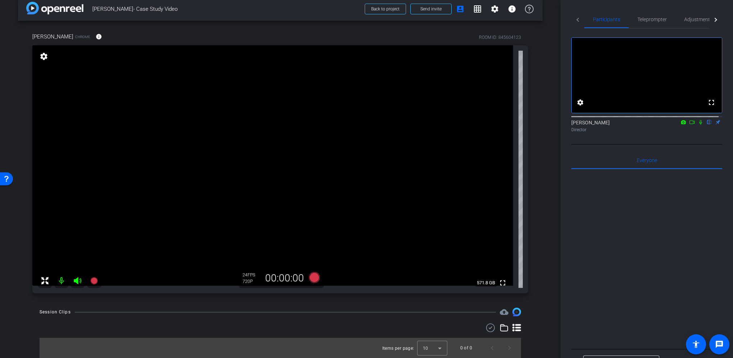
drag, startPoint x: 282, startPoint y: 82, endPoint x: 111, endPoint y: 239, distance: 233.1
click at [575, 302] on div at bounding box center [647, 258] width 151 height 178
